Goal: Task Accomplishment & Management: Complete application form

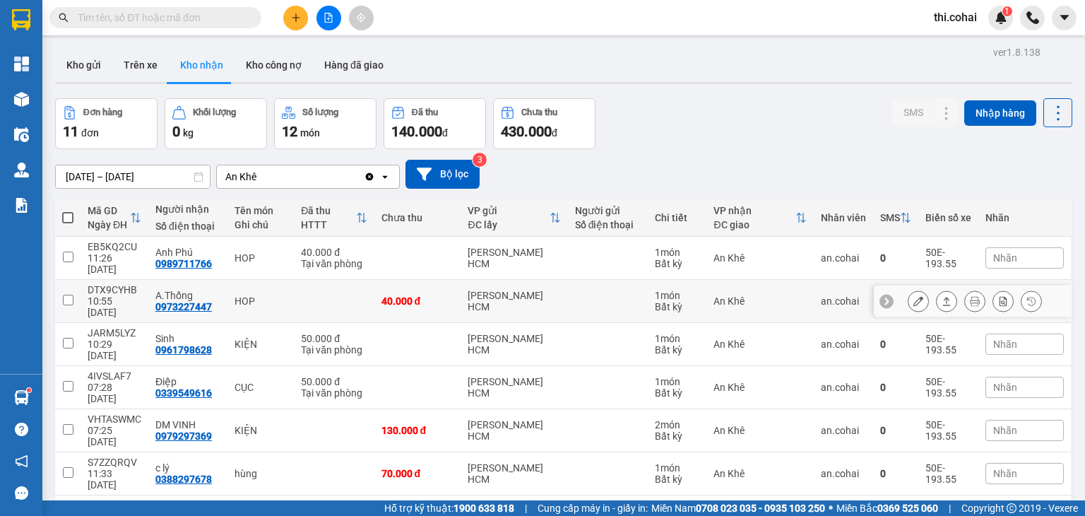
click at [913, 296] on icon at bounding box center [918, 301] width 10 height 10
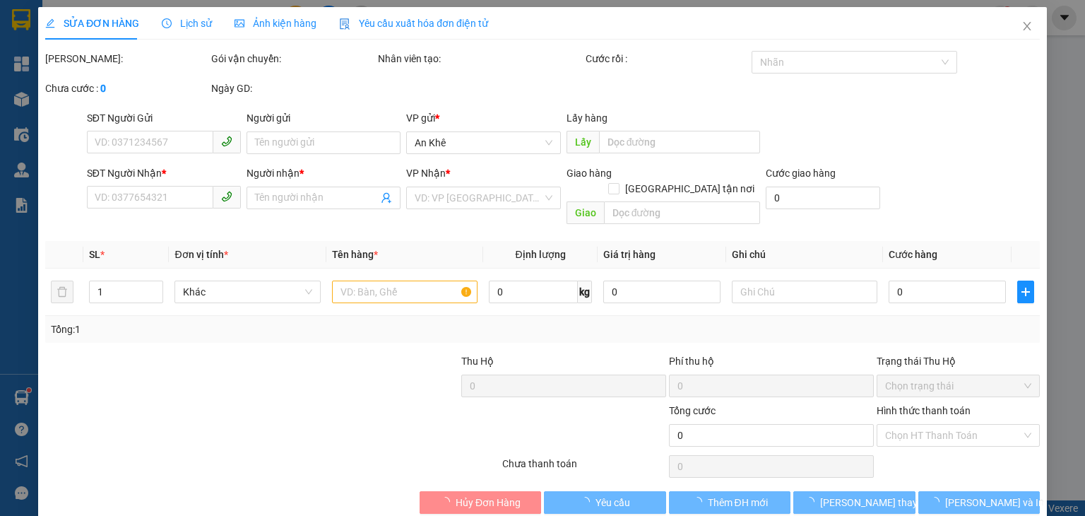
type input "0973227447"
type input "A.Thống"
type input "40.000"
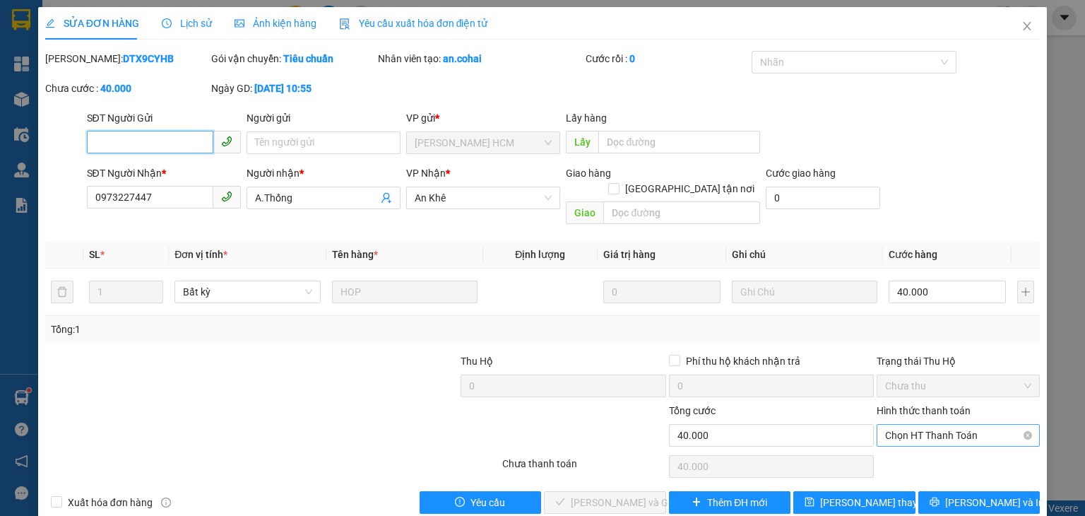
click at [905, 424] on span "Chọn HT Thanh Toán" at bounding box center [958, 434] width 146 height 21
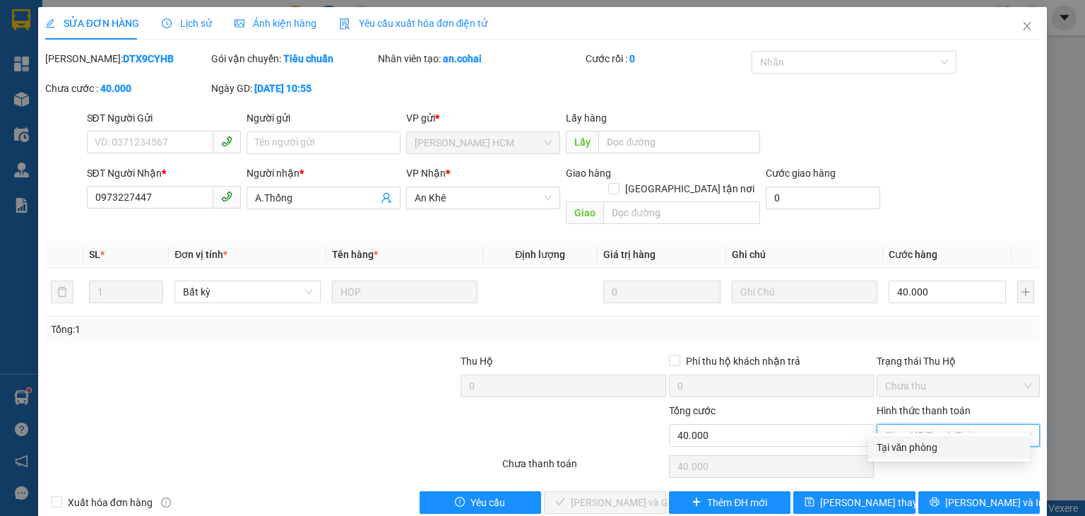
click at [901, 442] on div "Tại văn phòng" at bounding box center [948, 447] width 145 height 16
type input "0"
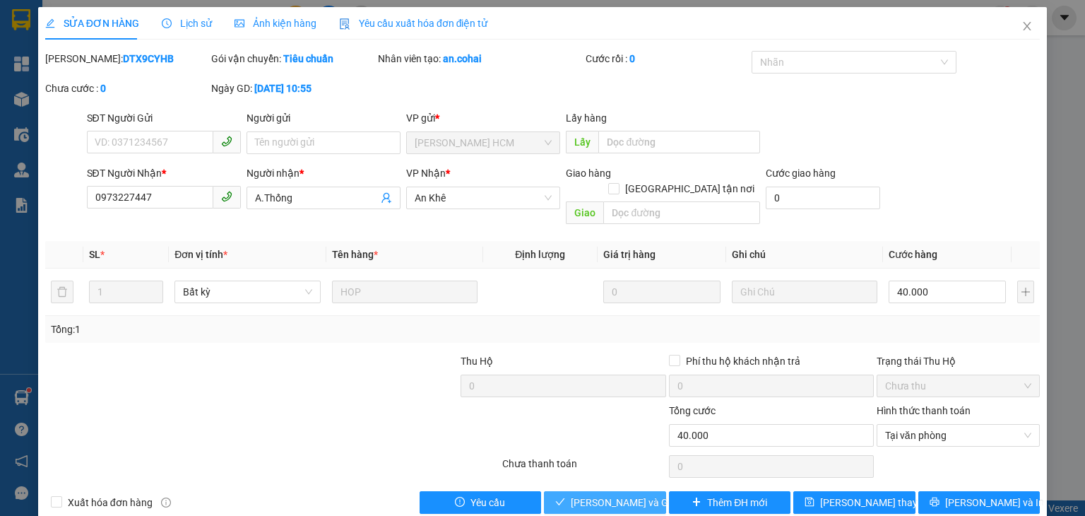
click at [624, 494] on span "[PERSON_NAME] và Giao hàng" at bounding box center [639, 502] width 136 height 16
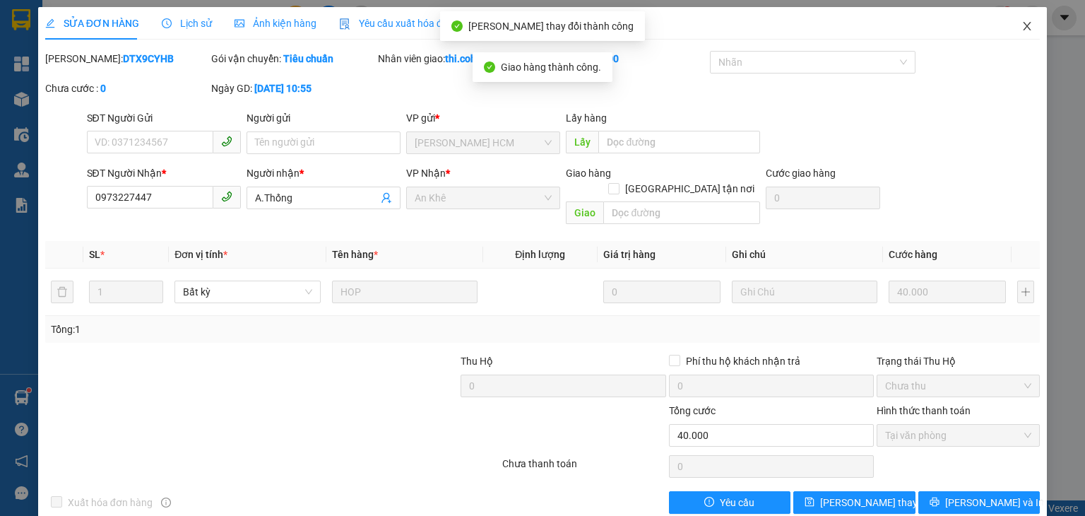
click at [1021, 29] on icon "close" at bounding box center [1026, 25] width 11 height 11
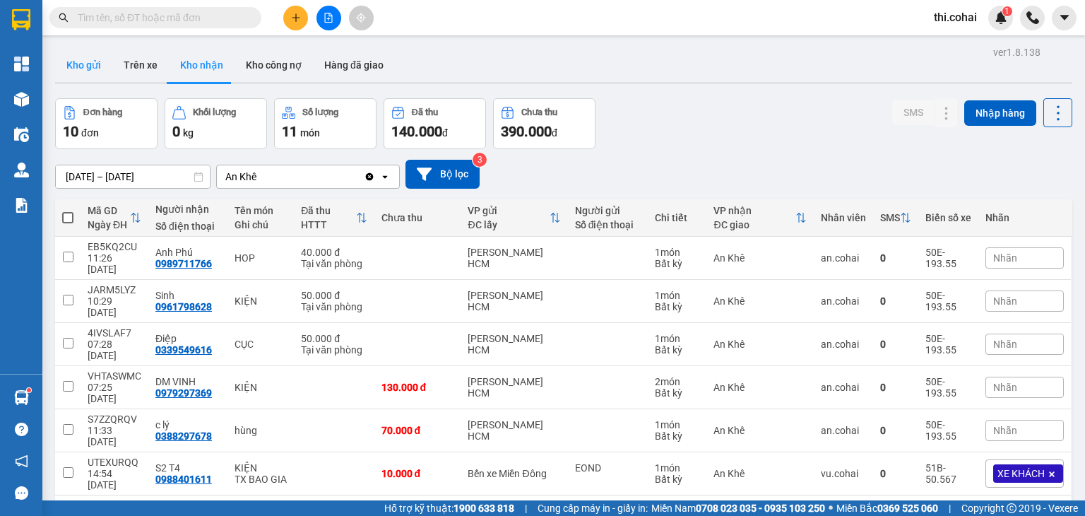
click at [80, 64] on button "Kho gửi" at bounding box center [83, 65] width 57 height 34
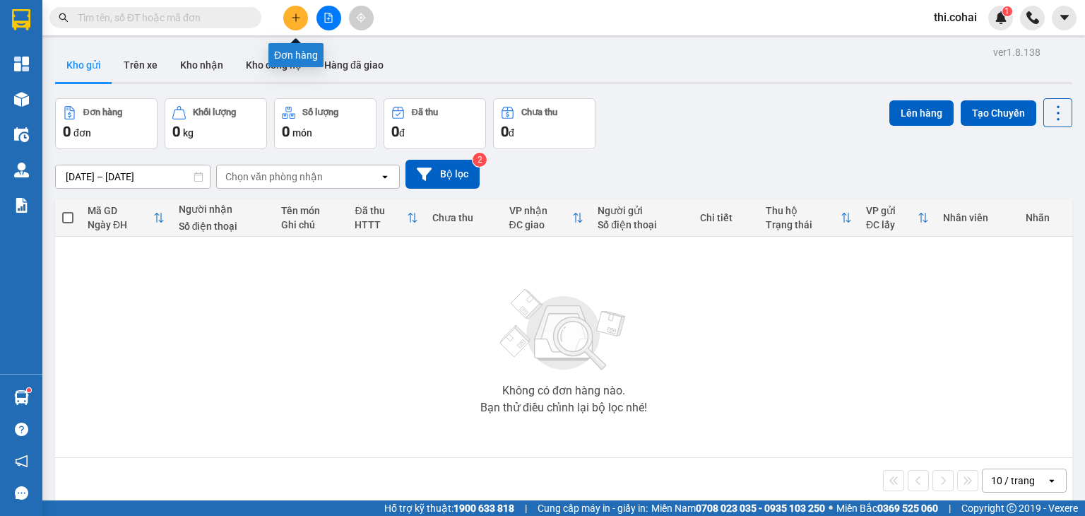
click at [291, 18] on icon "plus" at bounding box center [296, 18] width 10 height 10
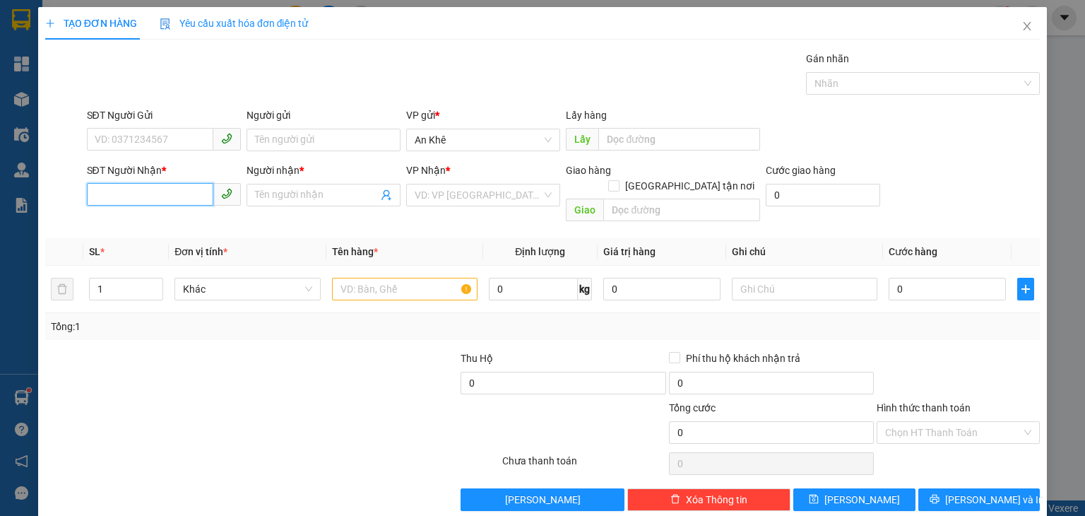
click at [171, 191] on input "SĐT Người Nhận *" at bounding box center [150, 194] width 126 height 23
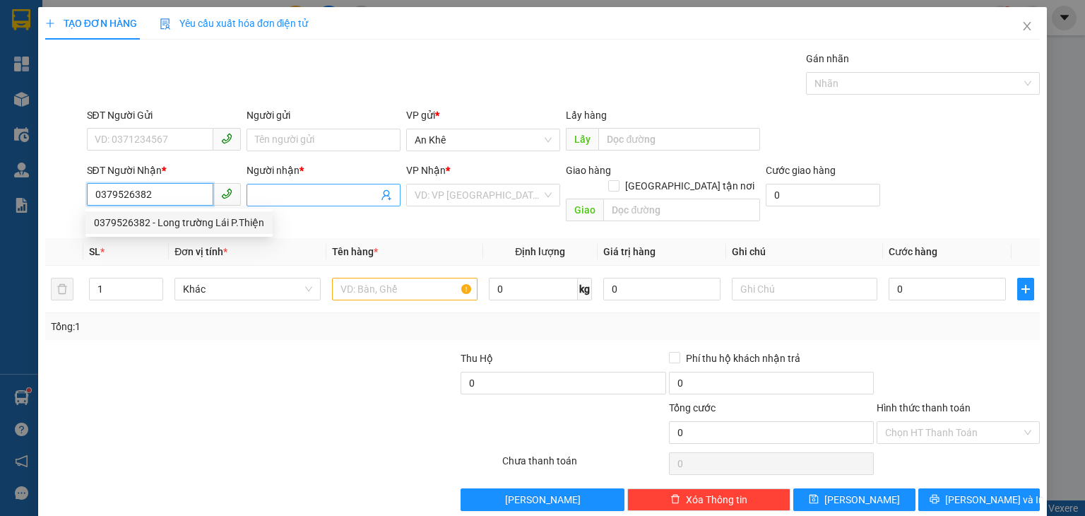
type input "0379526382"
click at [340, 197] on input "Người nhận *" at bounding box center [316, 195] width 123 height 16
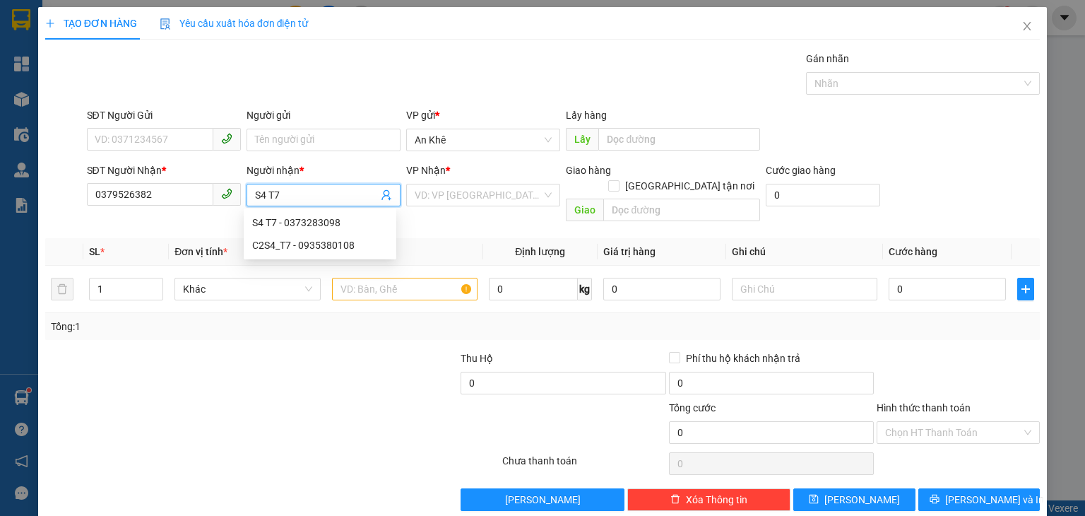
type input "S4 T7"
click at [473, 193] on input "search" at bounding box center [478, 194] width 127 height 21
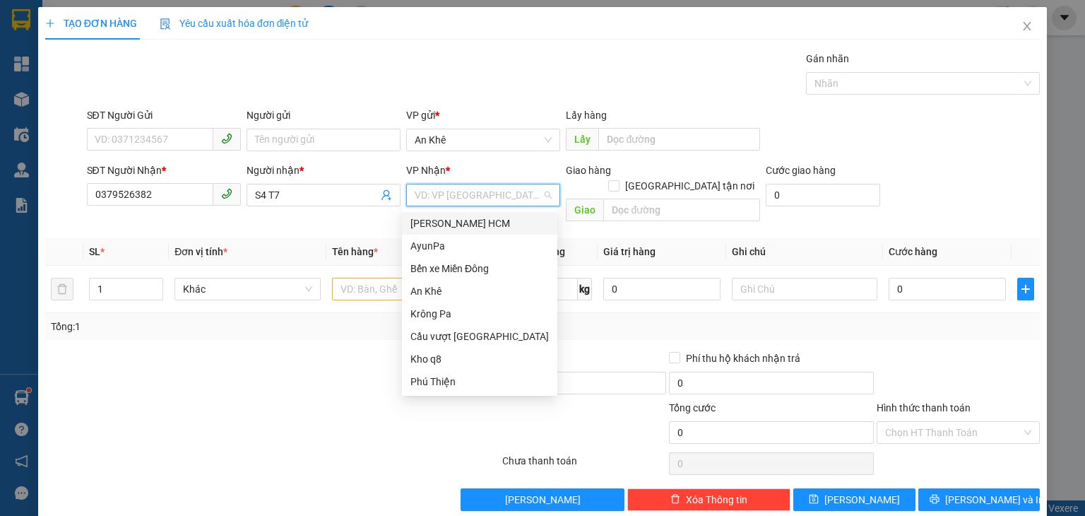
click at [468, 223] on div "[PERSON_NAME] HCM" at bounding box center [479, 223] width 138 height 16
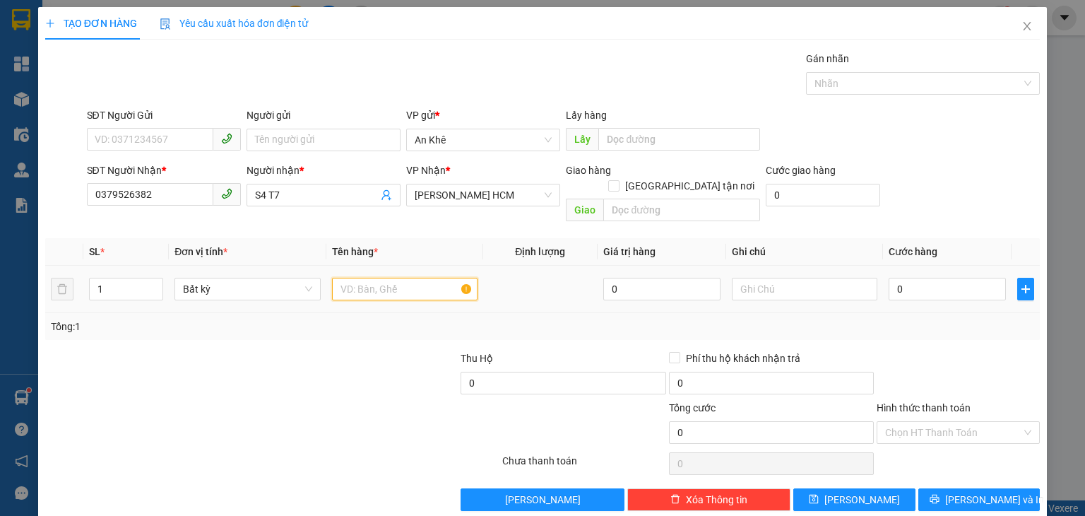
click at [395, 278] on input "text" at bounding box center [404, 289] width 145 height 23
type input "T.xốp"
type input "2"
click at [155, 283] on icon "up" at bounding box center [155, 285] width 5 height 5
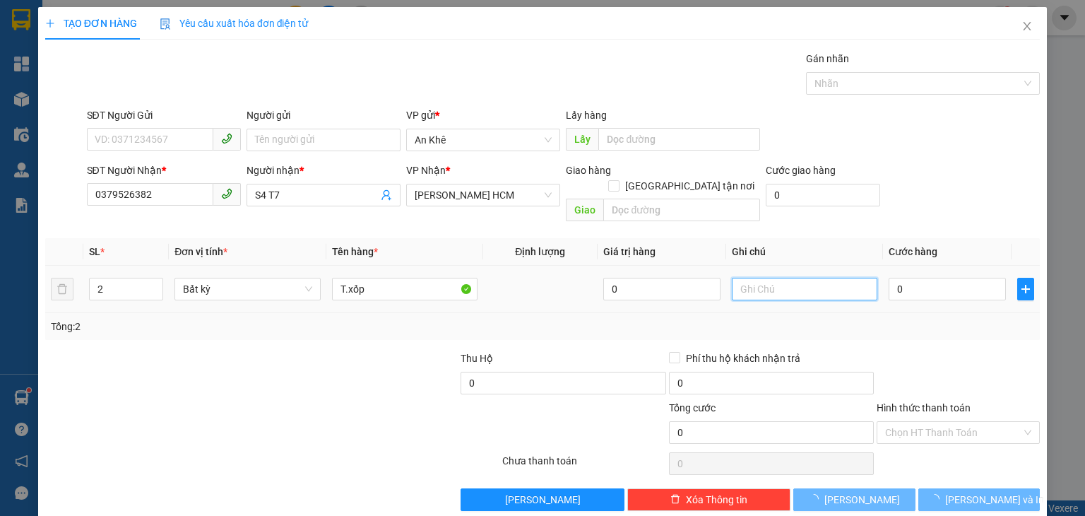
click at [782, 278] on input "text" at bounding box center [804, 289] width 145 height 23
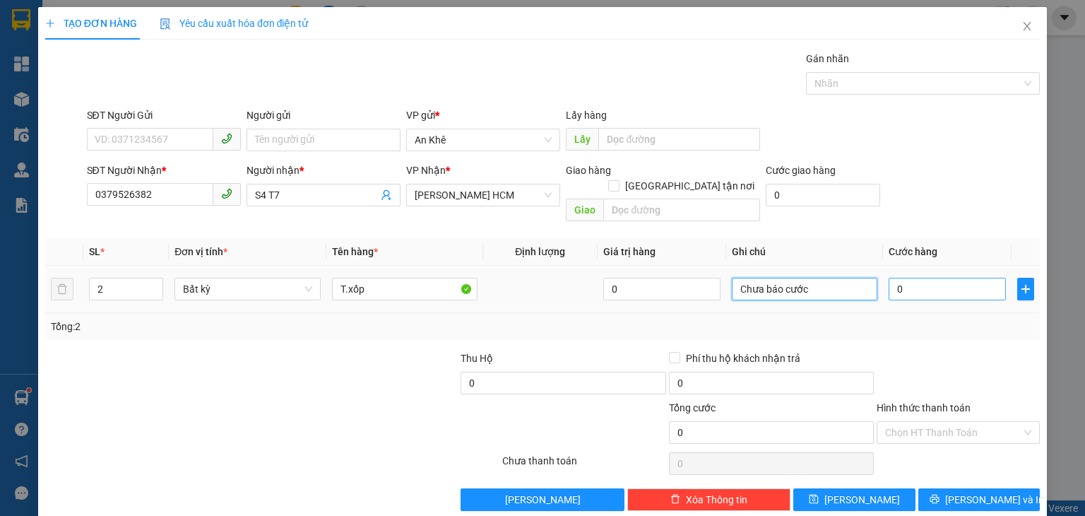
type input "Chưa báo cước"
click at [931, 279] on input "0" at bounding box center [946, 289] width 117 height 23
type input "2"
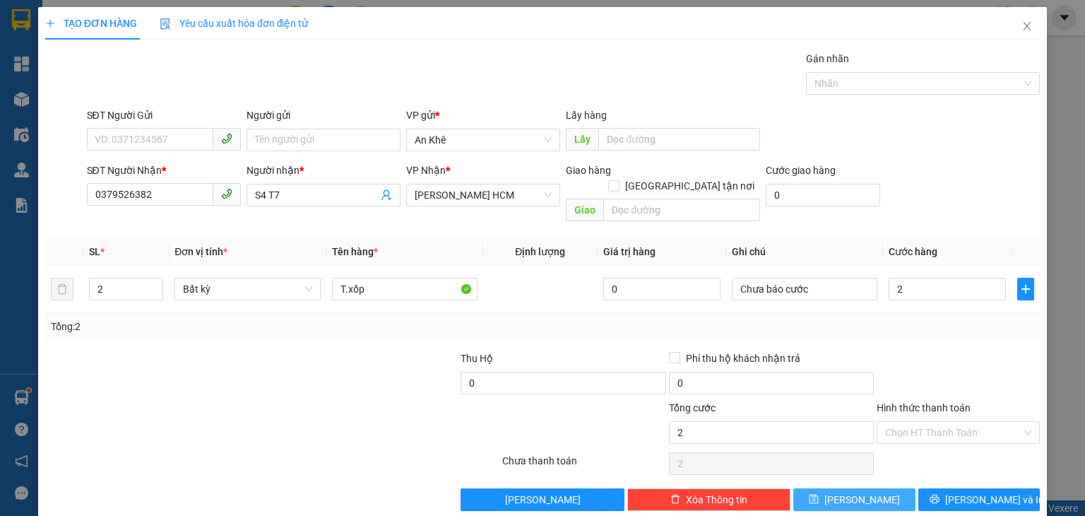
type input "2.000"
click at [881, 488] on button "[PERSON_NAME]" at bounding box center [854, 499] width 122 height 23
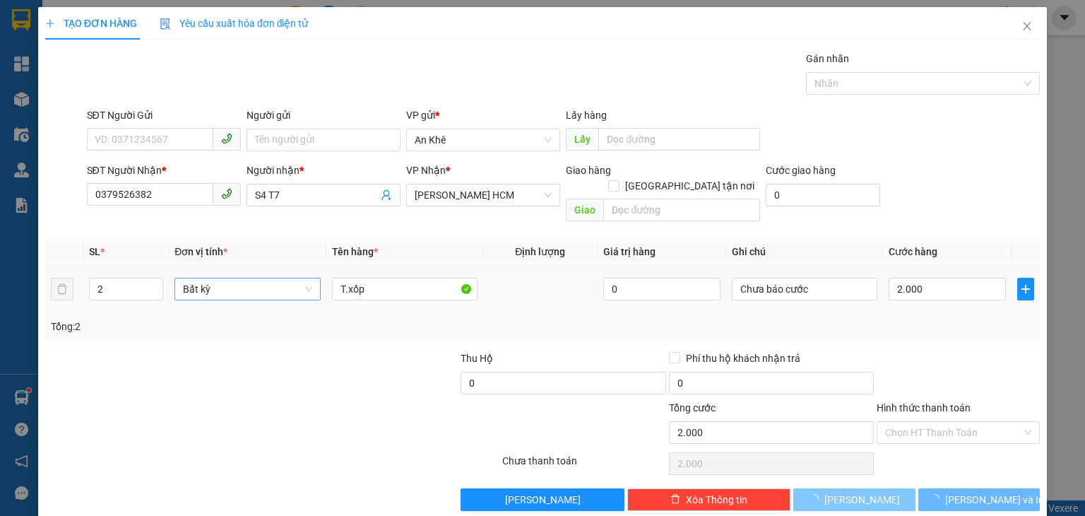
type input "1"
type input "0"
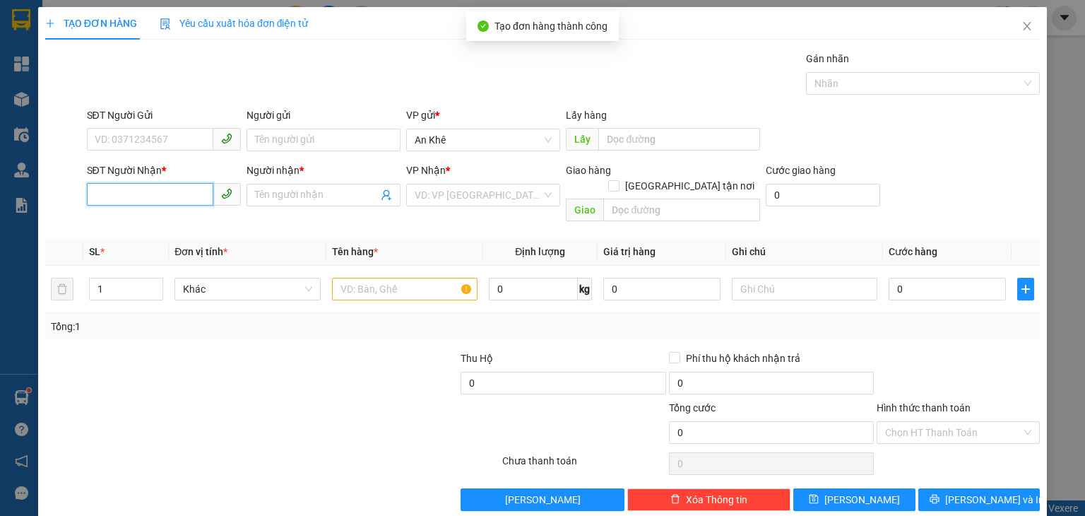
drag, startPoint x: 142, startPoint y: 201, endPoint x: 50, endPoint y: 9, distance: 212.3
click at [141, 199] on input "SĐT Người Nhận *" at bounding box center [150, 194] width 126 height 23
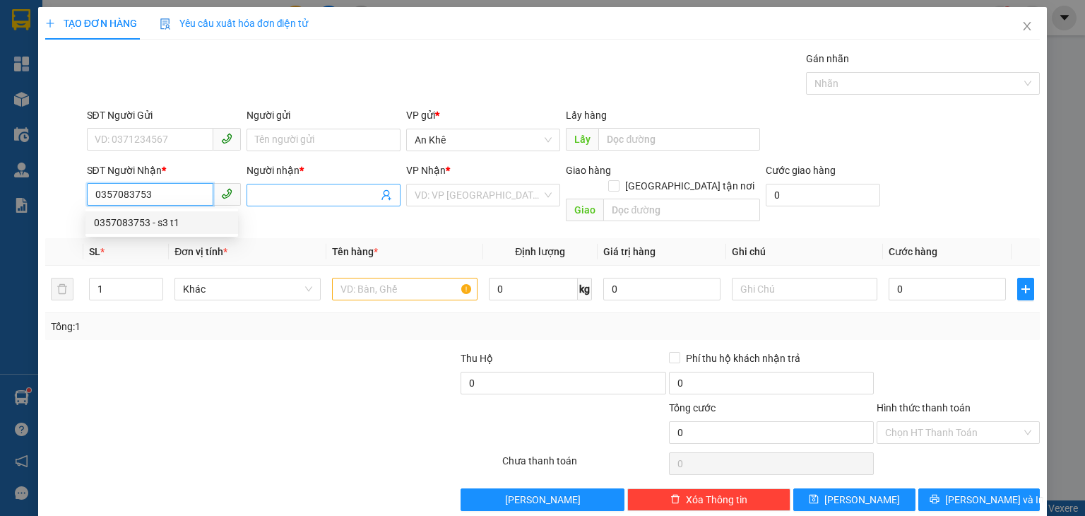
type input "0357083753"
click at [272, 201] on input "Người nhận *" at bounding box center [316, 195] width 123 height 16
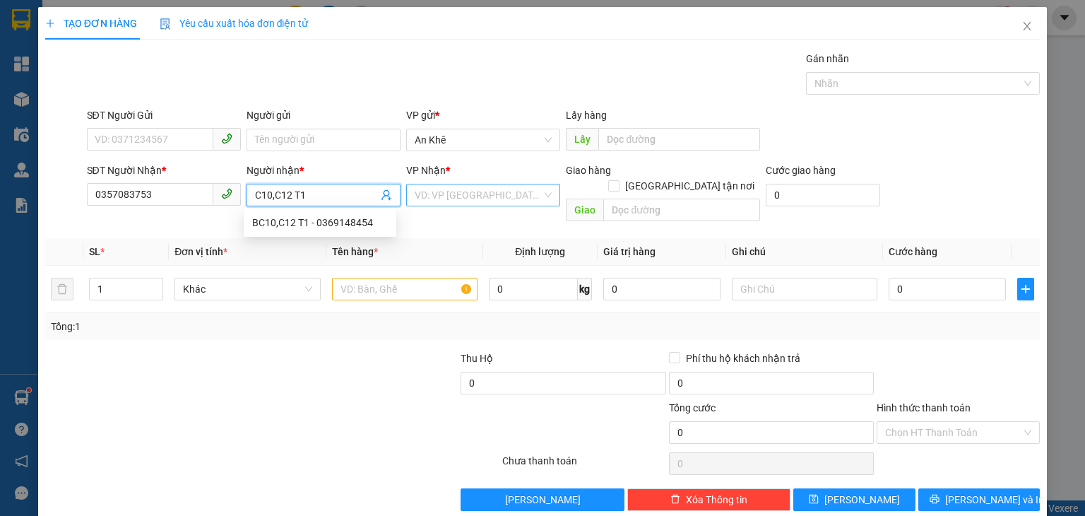
type input "C10,C12 T1"
click at [475, 197] on input "search" at bounding box center [478, 194] width 127 height 21
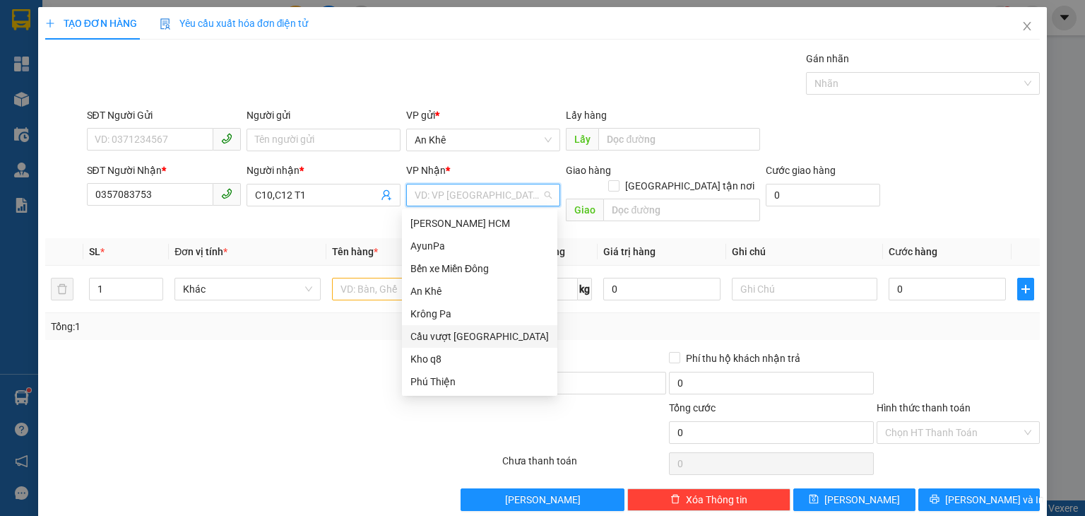
click at [463, 334] on div "Cầu vượt [GEOGRAPHIC_DATA]" at bounding box center [479, 336] width 138 height 16
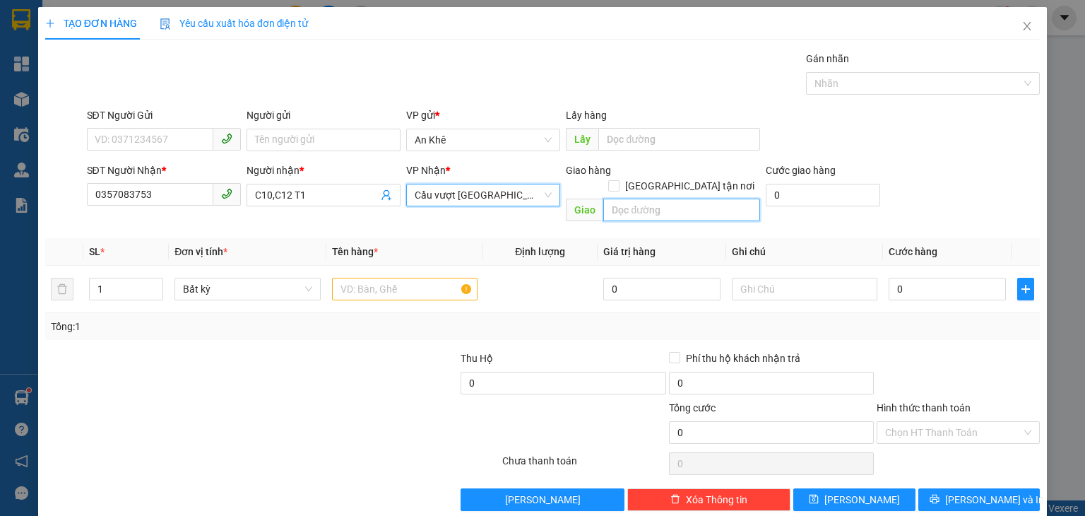
click at [651, 198] on input "text" at bounding box center [681, 209] width 157 height 23
type input "CV [PERSON_NAME]"
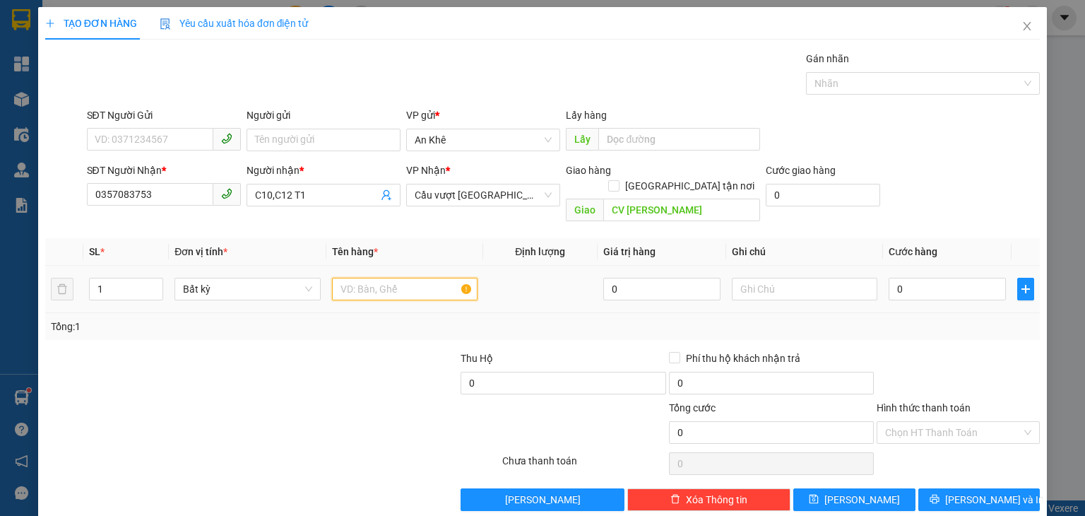
click at [393, 280] on input "text" at bounding box center [404, 289] width 145 height 23
type input "Xe Ex"
click at [929, 278] on input "0" at bounding box center [946, 289] width 117 height 23
type input "5"
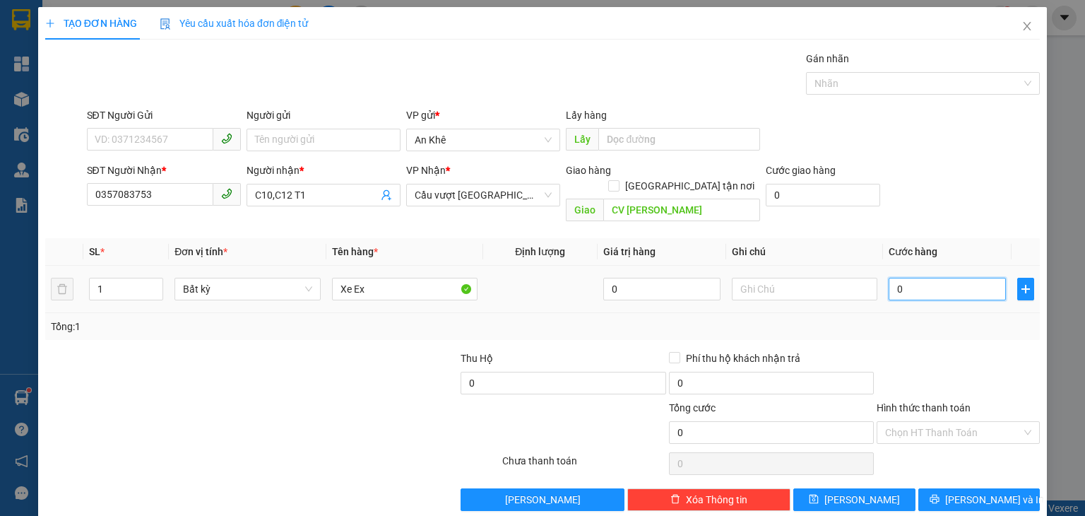
type input "5"
type input "50"
type input "500"
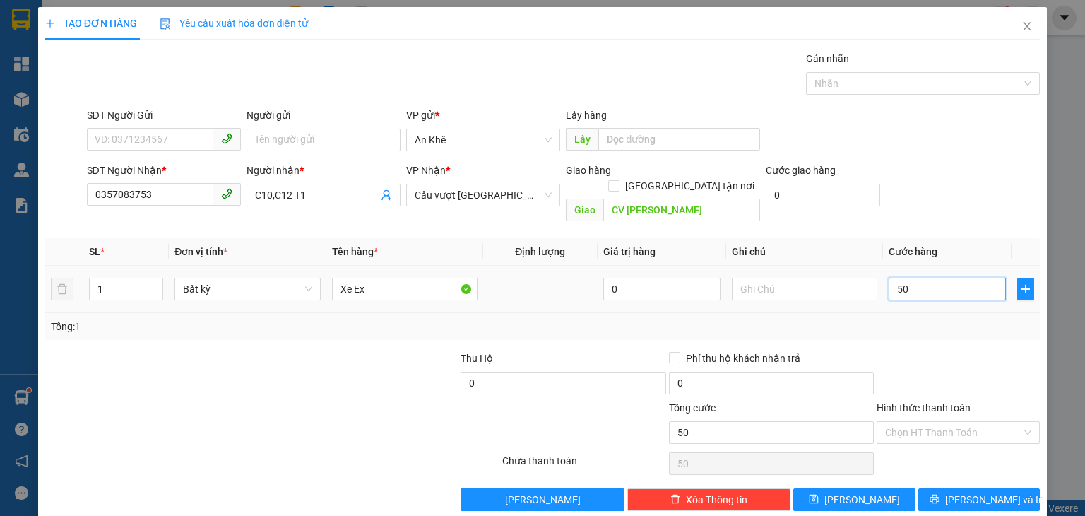
type input "500"
type input "500.000"
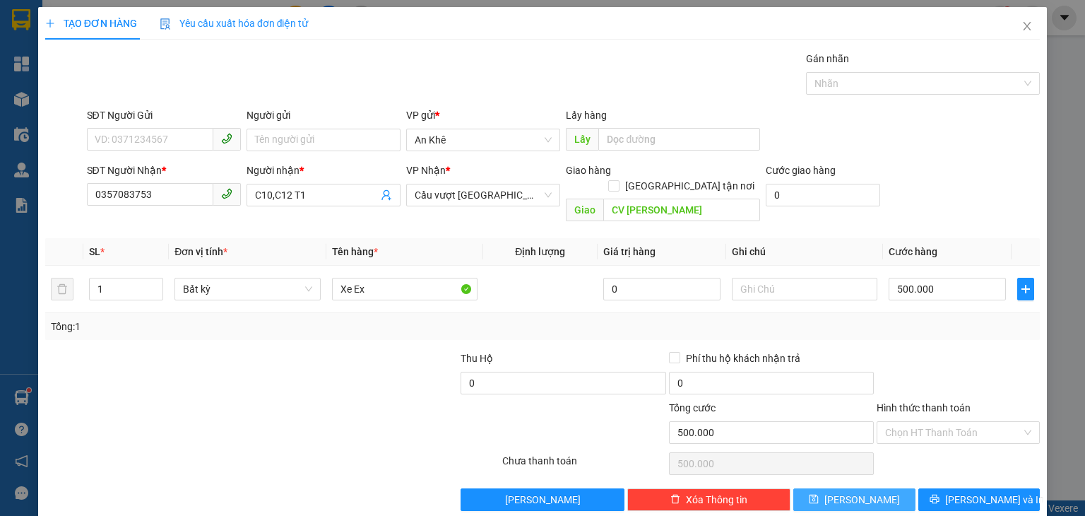
click at [859, 492] on span "[PERSON_NAME]" at bounding box center [862, 500] width 76 height 16
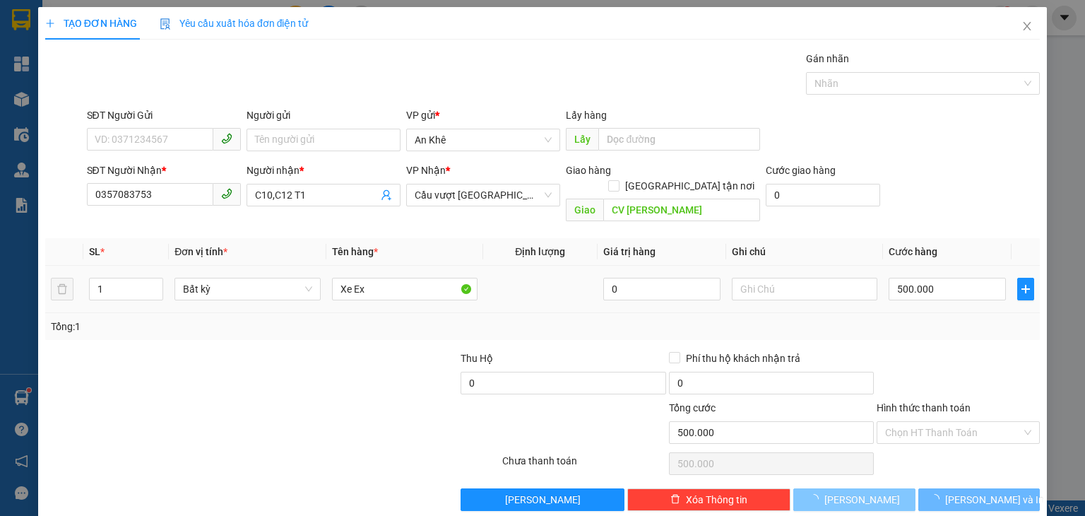
type input "0"
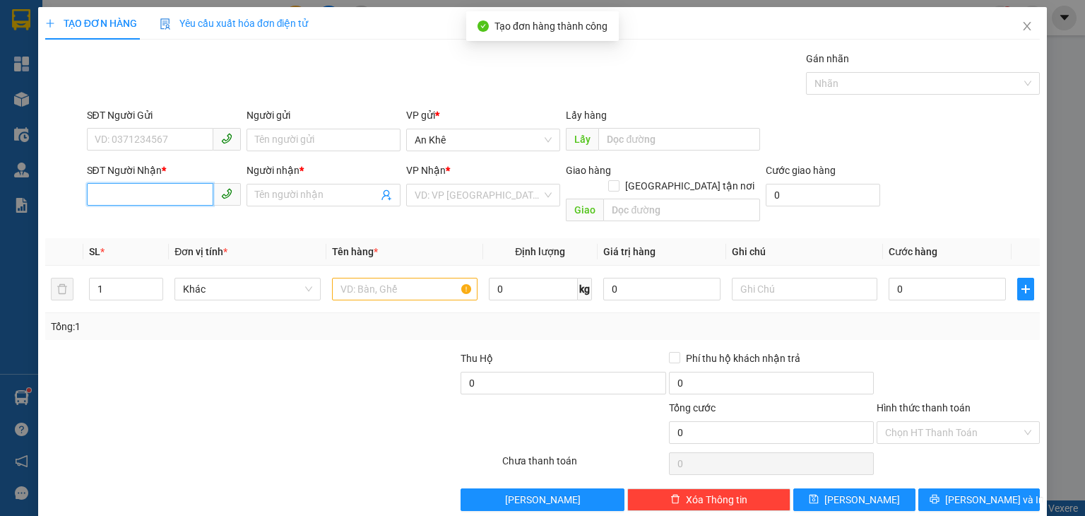
click at [135, 196] on input "SĐT Người Nhận *" at bounding box center [150, 194] width 126 height 23
type input "0328781053"
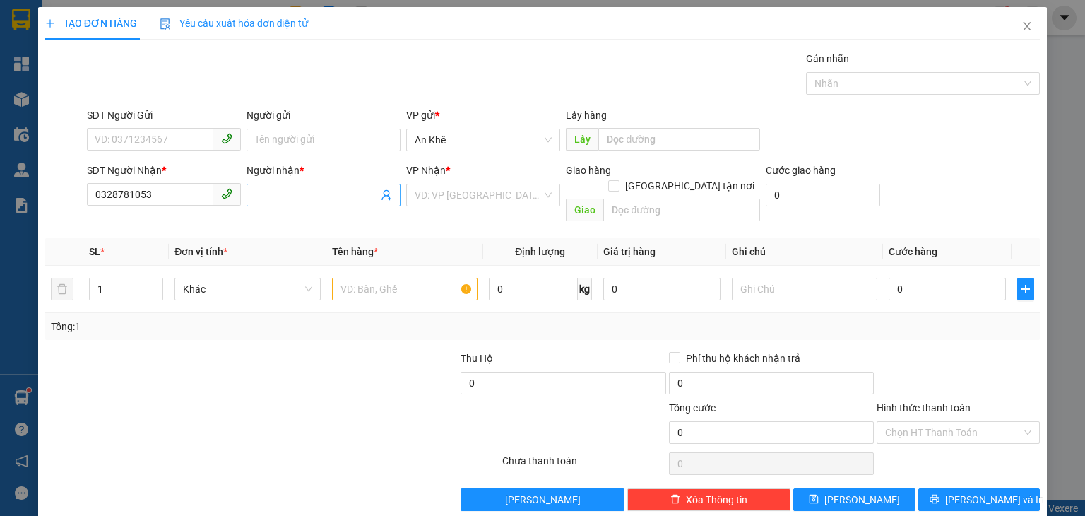
click at [297, 196] on input "Người nhận *" at bounding box center [316, 195] width 123 height 16
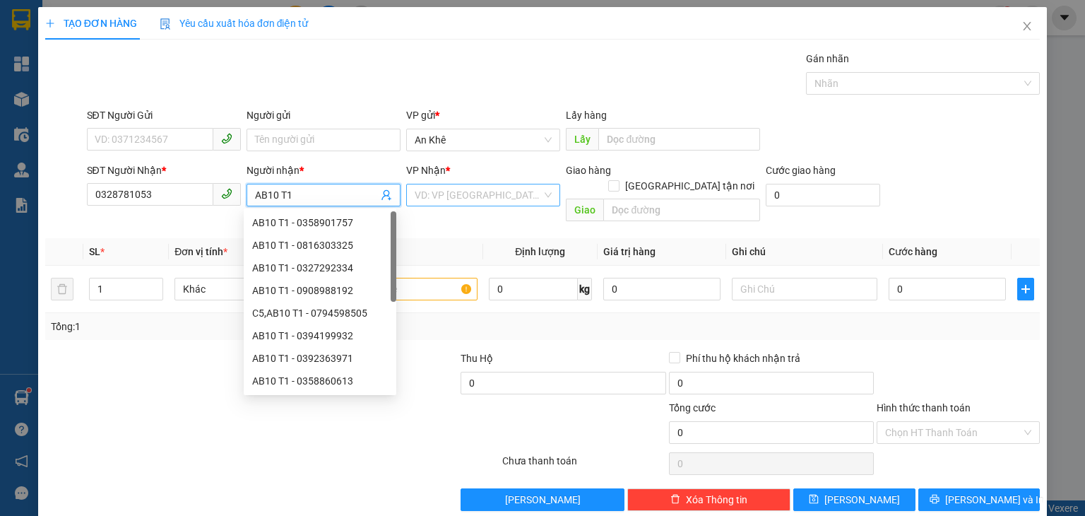
type input "AB10 T1"
click at [462, 198] on input "search" at bounding box center [478, 194] width 127 height 21
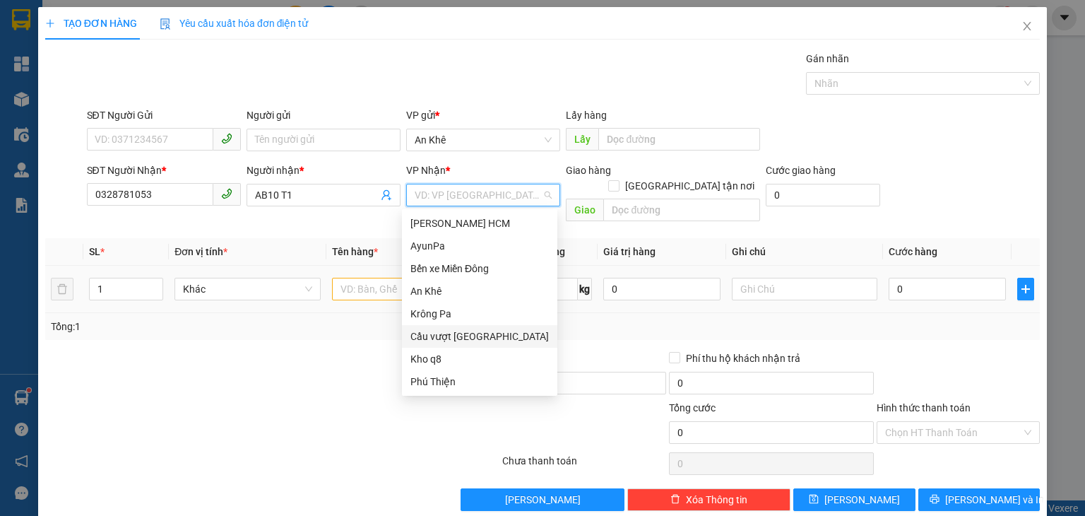
drag, startPoint x: 461, startPoint y: 334, endPoint x: 540, endPoint y: 266, distance: 103.6
click at [460, 331] on div "Cầu vượt [GEOGRAPHIC_DATA]" at bounding box center [479, 336] width 138 height 16
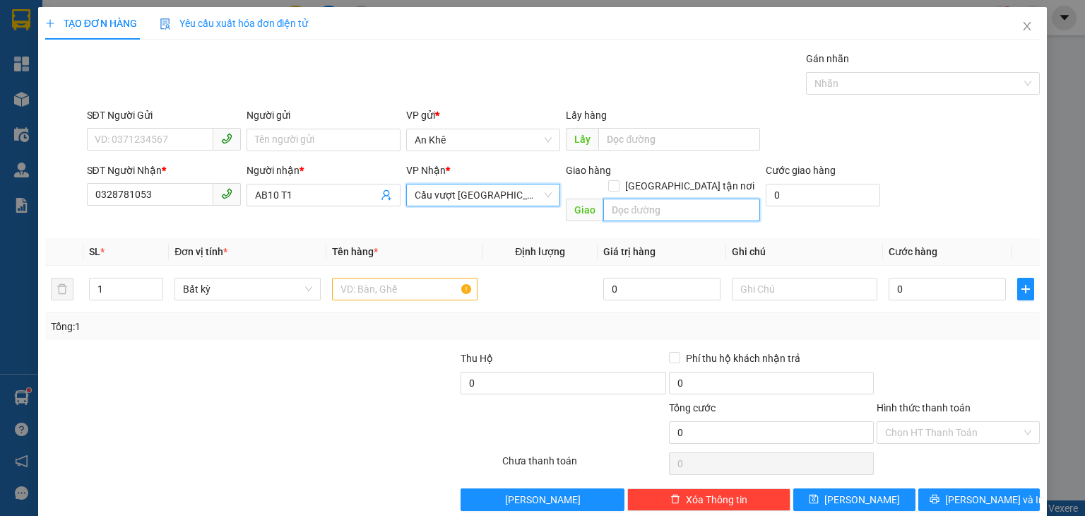
click at [648, 202] on input "text" at bounding box center [681, 209] width 157 height 23
type input "N4 Hiệp Phước"
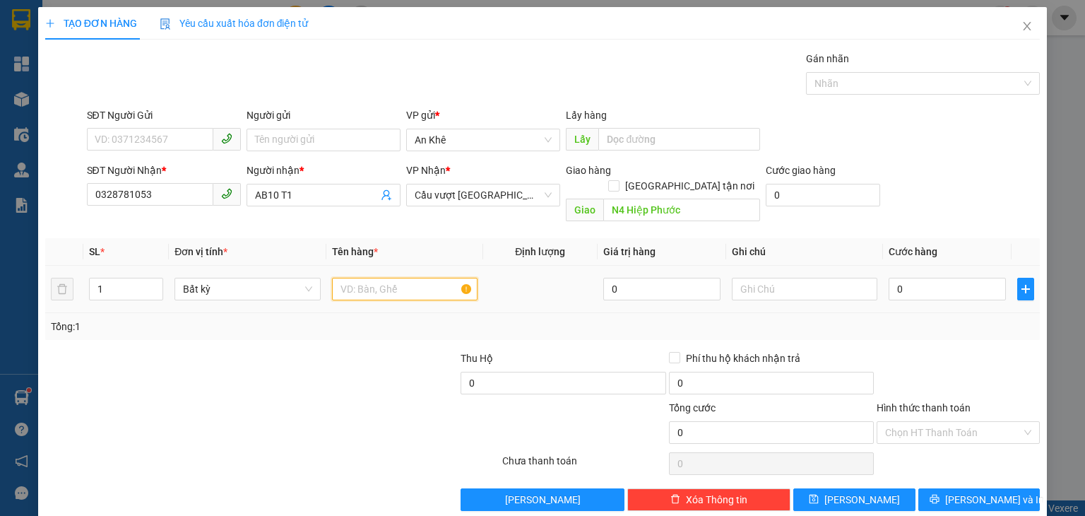
click at [340, 278] on input "text" at bounding box center [404, 289] width 145 height 23
type input "Xe Ex"
click at [904, 278] on input "0" at bounding box center [946, 289] width 117 height 23
type input "5"
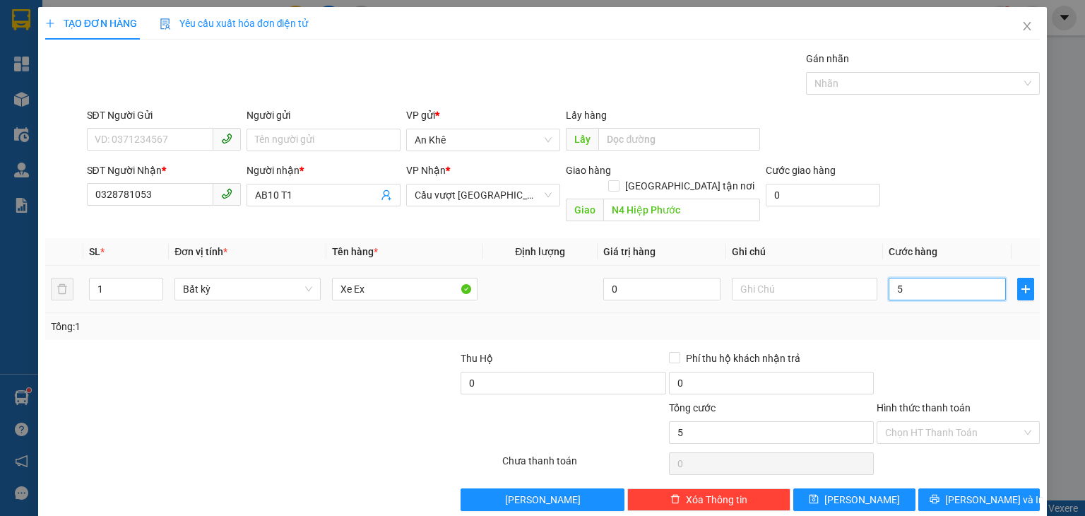
type input "5"
type input "50"
type input "500"
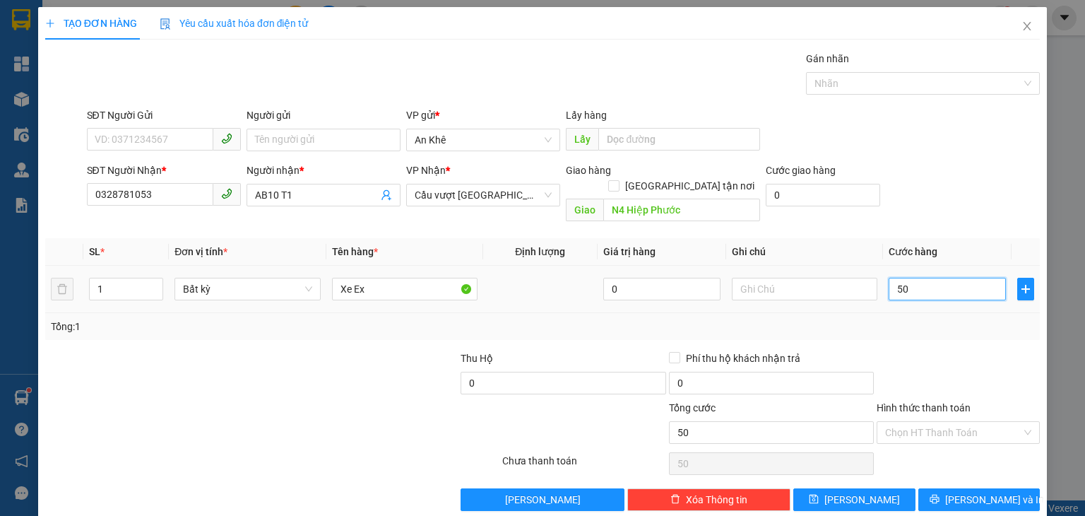
type input "500"
type input "500.000"
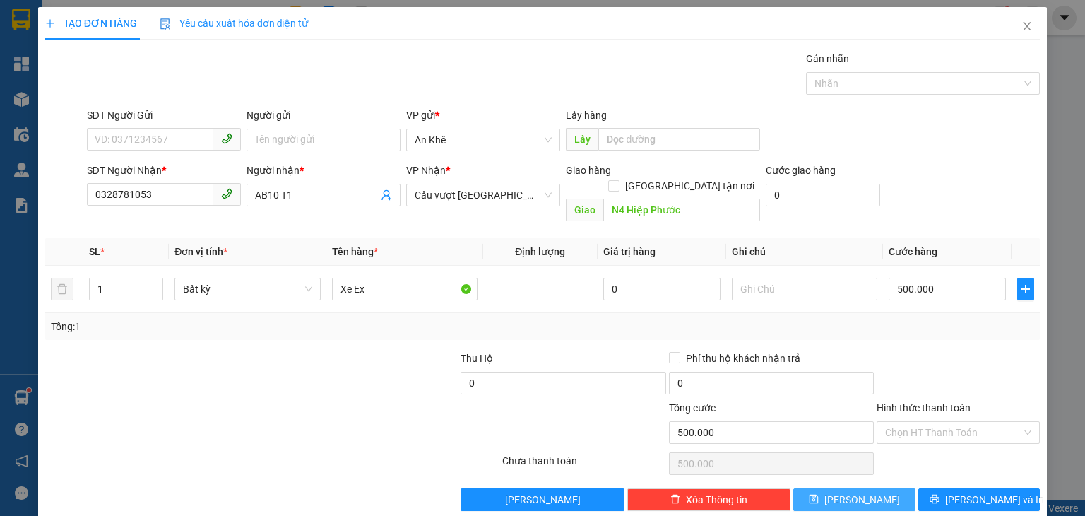
click at [850, 491] on button "[PERSON_NAME]" at bounding box center [854, 499] width 122 height 23
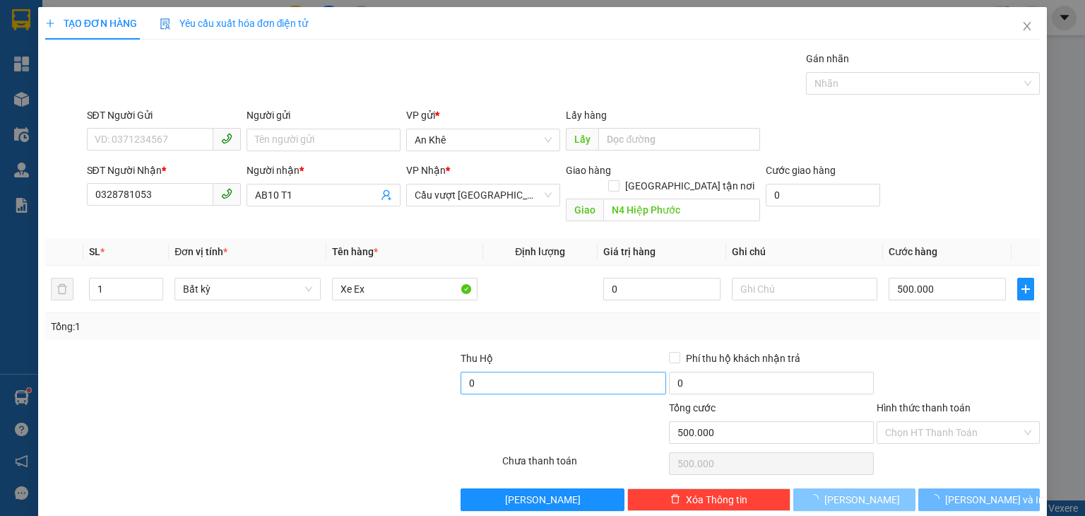
type input "0"
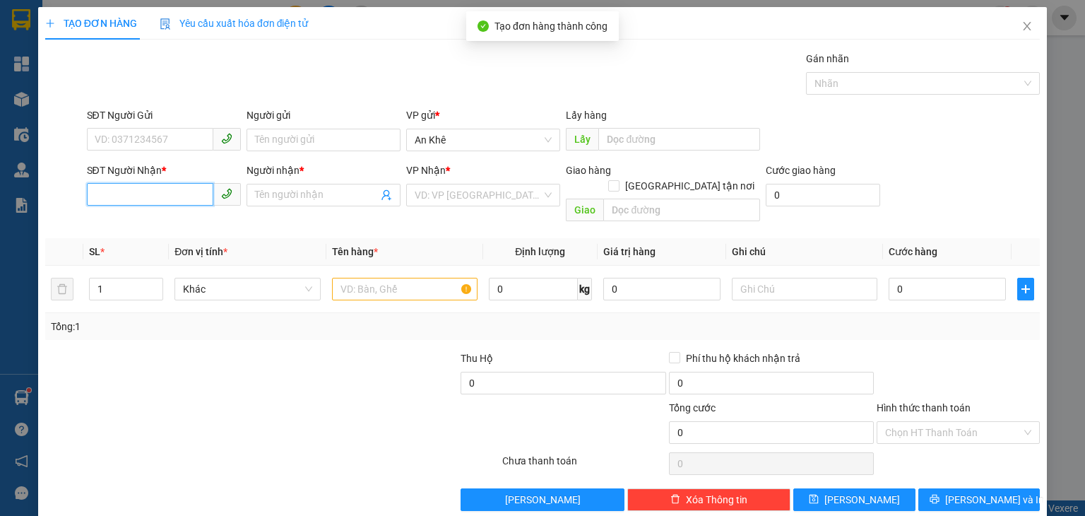
click at [162, 203] on input "SĐT Người Nhận *" at bounding box center [150, 194] width 126 height 23
click at [1021, 25] on icon "close" at bounding box center [1026, 25] width 11 height 11
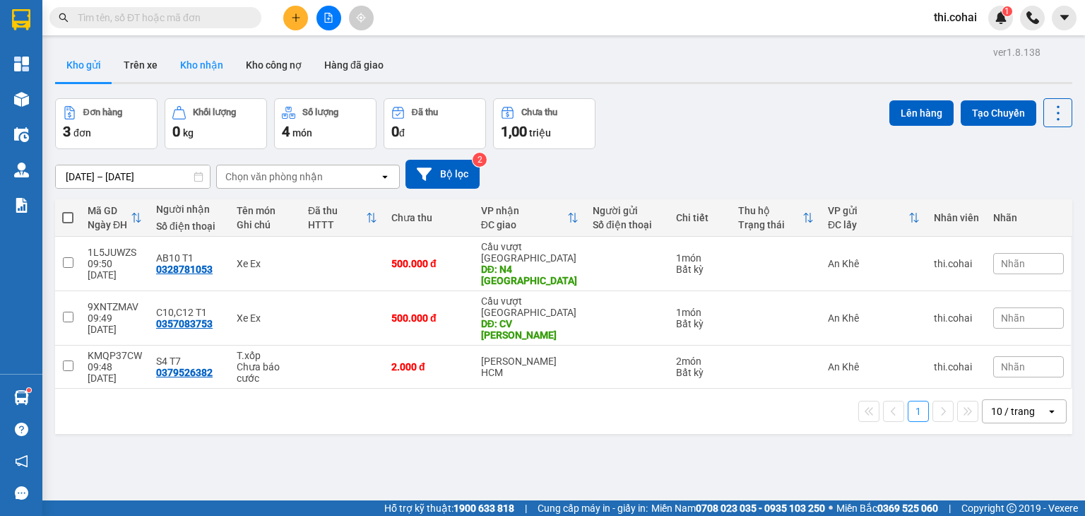
click at [208, 67] on button "Kho nhận" at bounding box center [202, 65] width 66 height 34
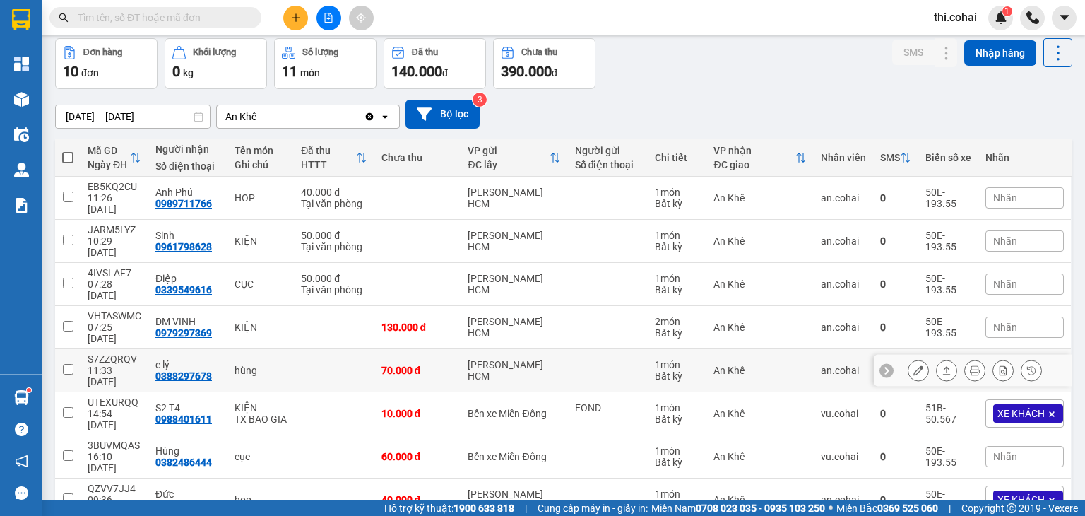
scroll to position [133, 0]
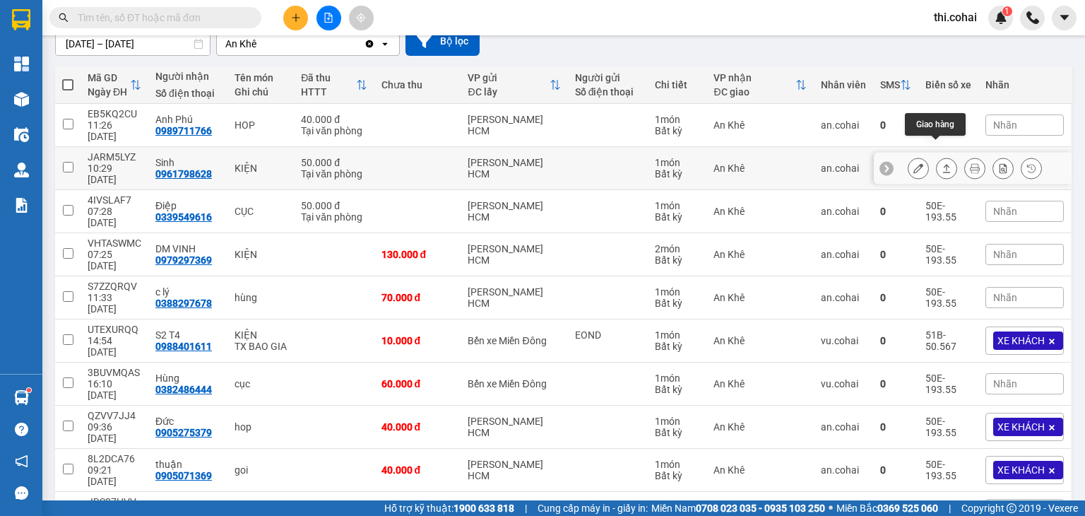
click at [943, 164] on icon at bounding box center [947, 168] width 8 height 8
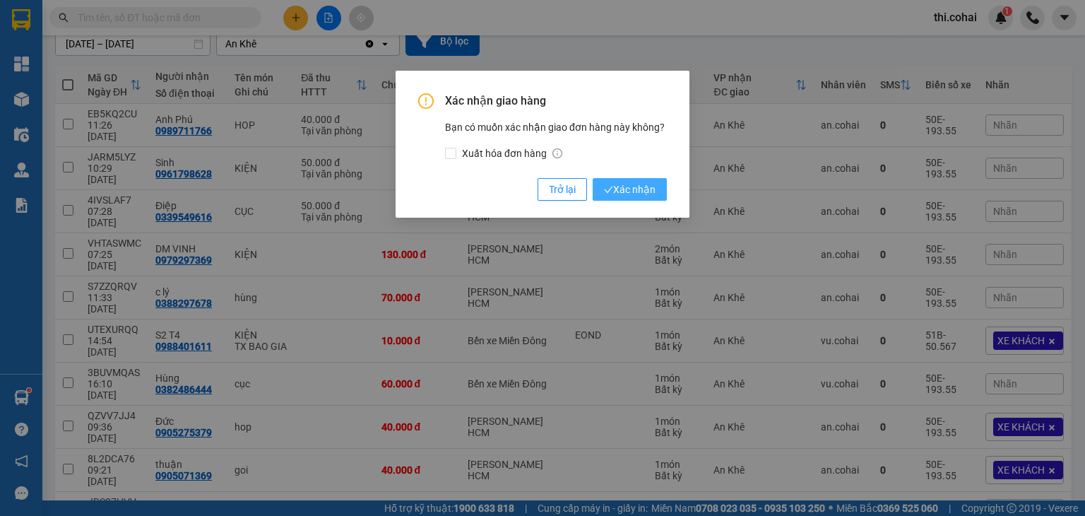
click at [631, 185] on span "Xác nhận" at bounding box center [630, 189] width 52 height 16
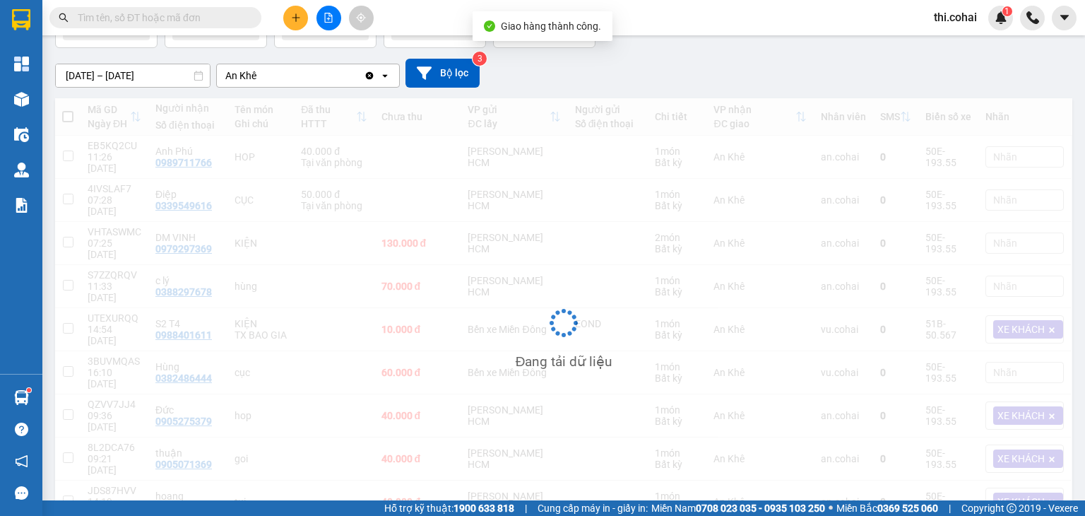
scroll to position [102, 0]
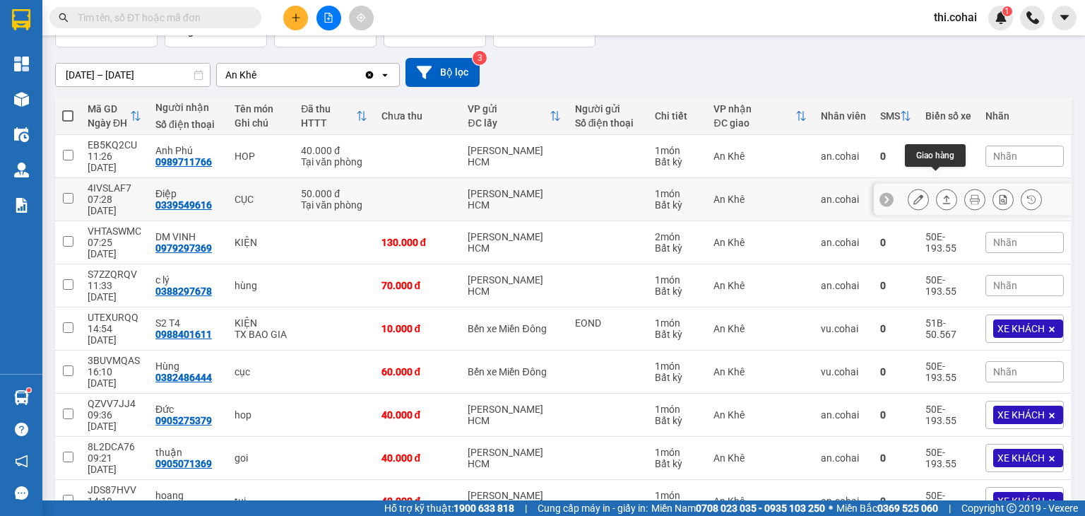
click at [941, 194] on icon at bounding box center [946, 199] width 10 height 10
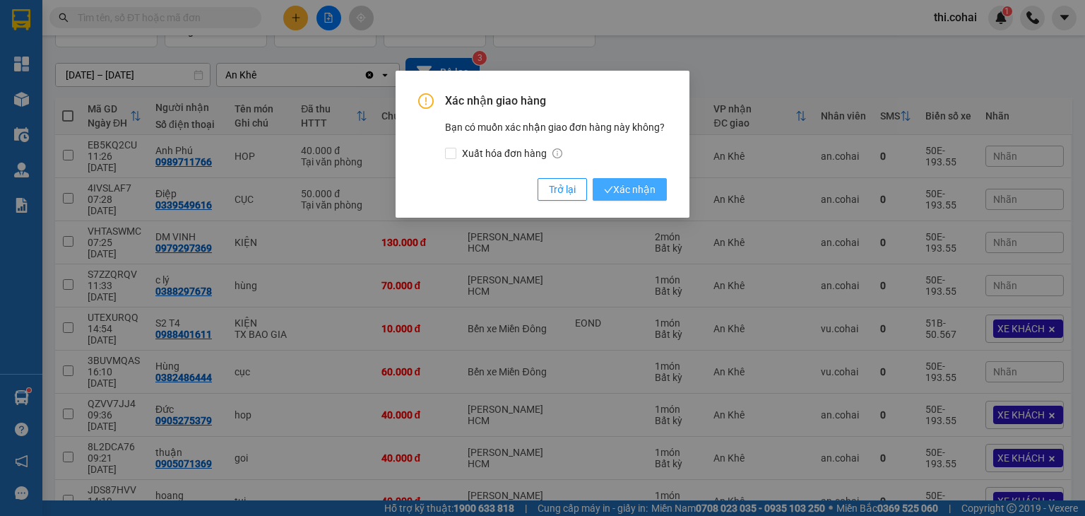
click at [649, 184] on span "Xác nhận" at bounding box center [630, 189] width 52 height 16
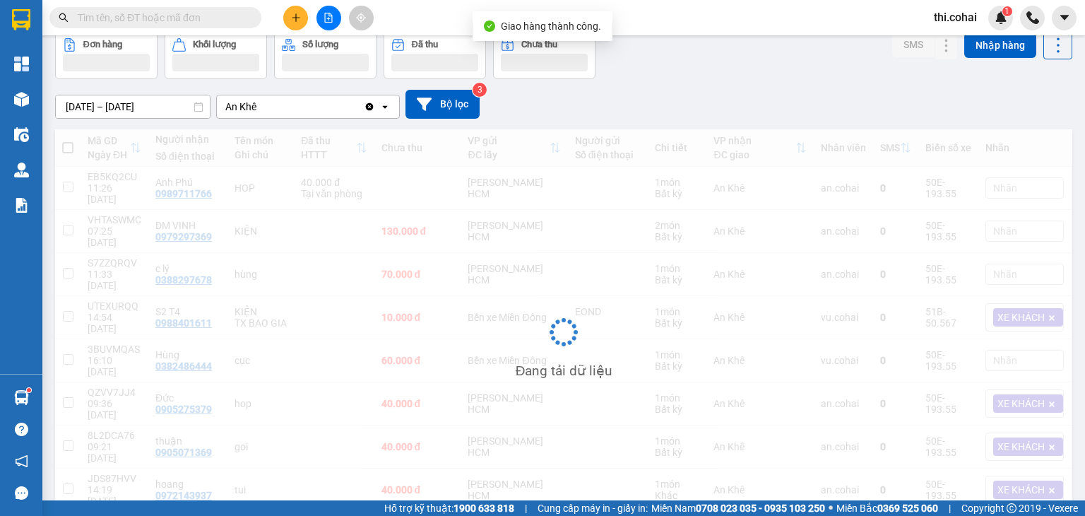
scroll to position [70, 0]
